Goal: Task Accomplishment & Management: Use online tool/utility

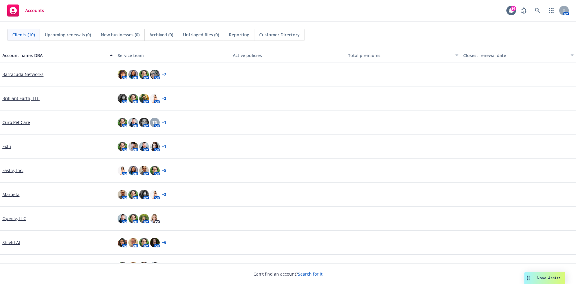
click at [13, 195] on link "Marqeta" at bounding box center [10, 194] width 17 height 6
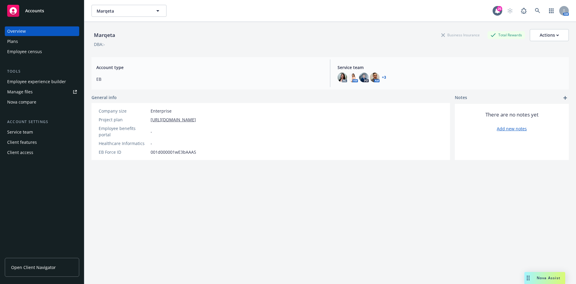
click at [43, 81] on div "Employee experience builder" at bounding box center [36, 82] width 59 height 10
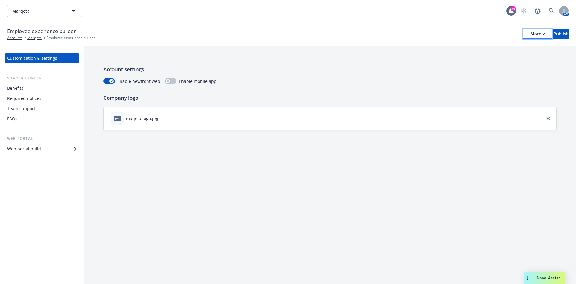
click at [528, 34] on button "More" at bounding box center [537, 34] width 29 height 10
click at [478, 56] on link "Copy portal link" at bounding box center [488, 59] width 89 height 12
